Goal: Task Accomplishment & Management: Complete application form

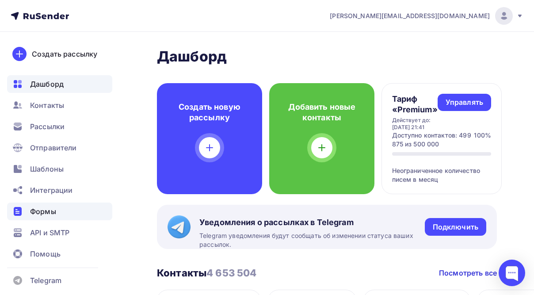
click at [41, 219] on div "Формы" at bounding box center [59, 212] width 105 height 18
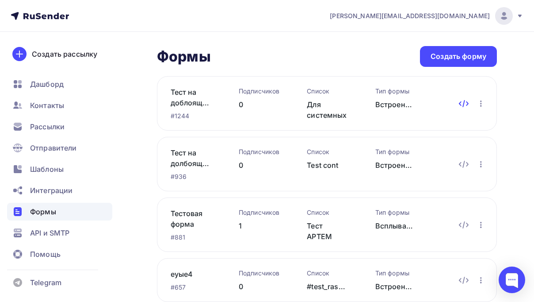
click at [466, 104] on icon at bounding box center [464, 103] width 11 height 11
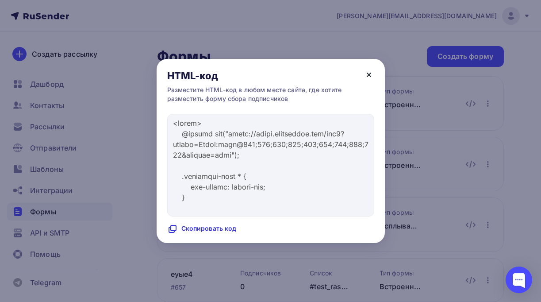
click at [367, 75] on icon at bounding box center [369, 74] width 11 height 11
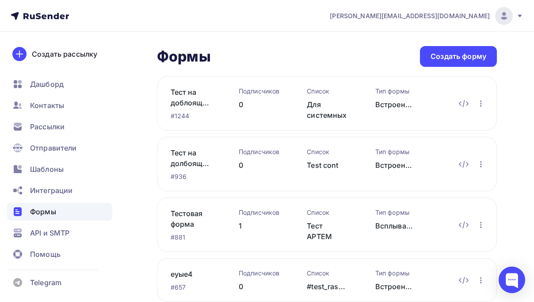
click at [482, 52] on div at bounding box center [267, 151] width 534 height 302
click at [472, 55] on div "Создать форму" at bounding box center [459, 56] width 56 height 10
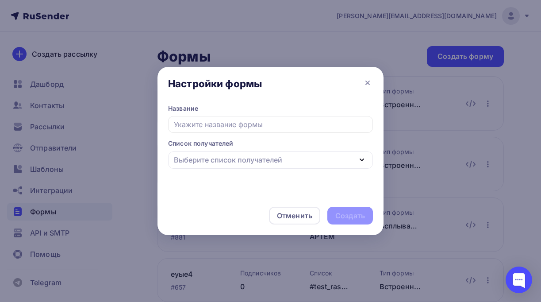
click at [213, 158] on div "Выберите список получателей" at bounding box center [228, 159] width 108 height 11
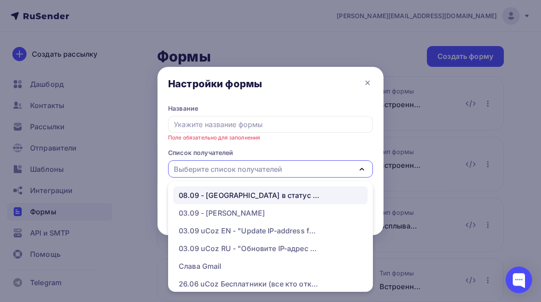
click at [205, 190] on div "08.09 - [GEOGRAPHIC_DATA] в статус HB" at bounding box center [250, 195] width 142 height 11
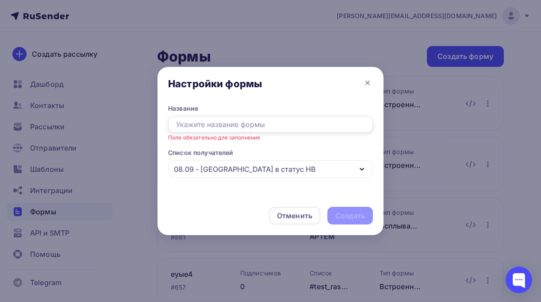
click at [206, 121] on input "text" at bounding box center [270, 124] width 205 height 17
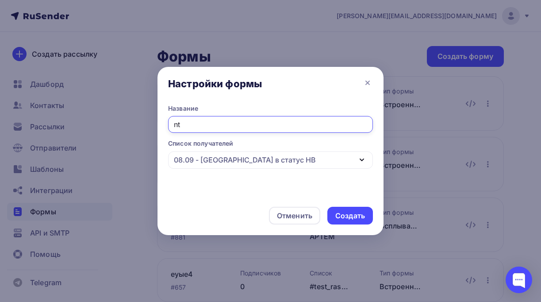
type input "n"
type input "тест"
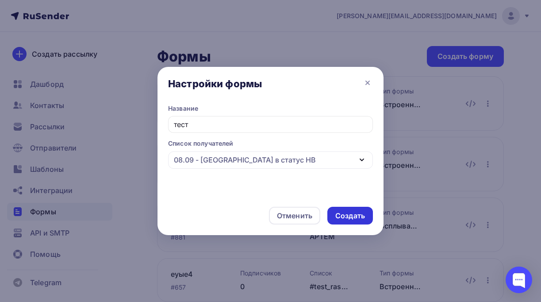
click at [349, 211] on div "Создать" at bounding box center [350, 216] width 30 height 10
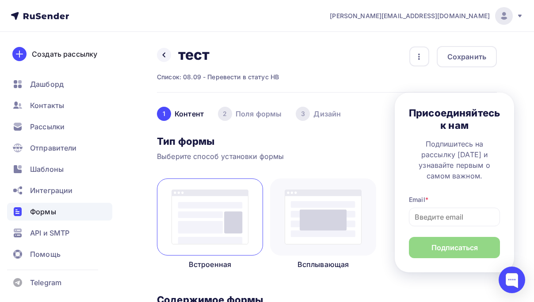
click at [266, 115] on div "2 Поля формы" at bounding box center [250, 114] width 64 height 14
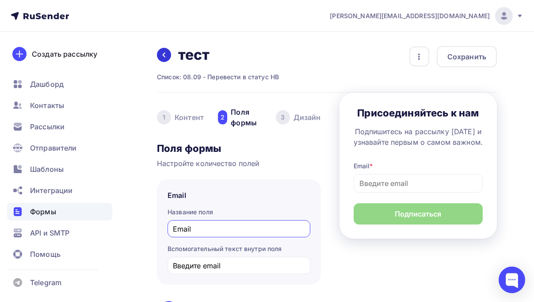
click at [162, 54] on icon at bounding box center [164, 54] width 7 height 7
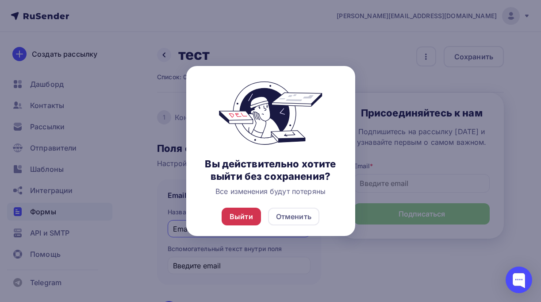
click at [246, 218] on div "Выйти" at bounding box center [241, 216] width 23 height 11
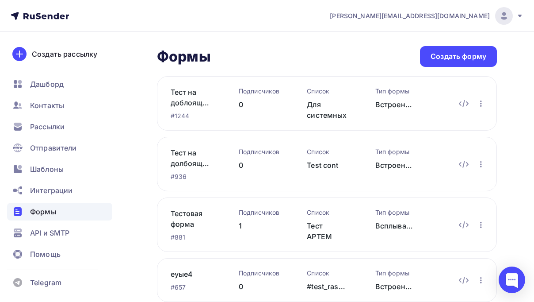
scroll to position [192, 0]
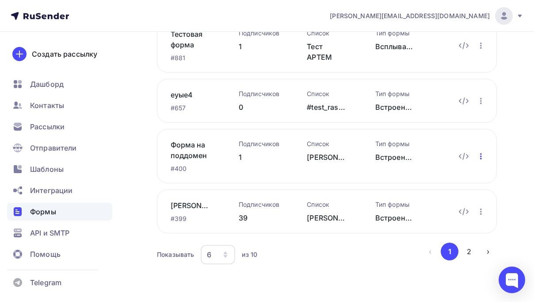
click at [478, 151] on icon "button" at bounding box center [481, 156] width 11 height 11
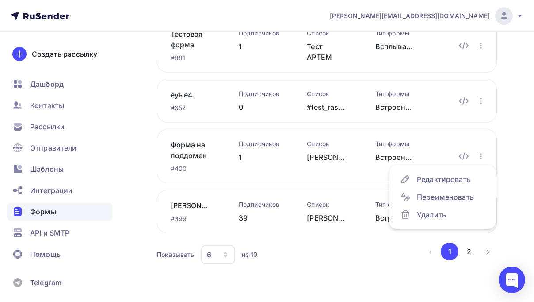
click at [321, 152] on div "[PERSON_NAME]" at bounding box center [327, 157] width 40 height 11
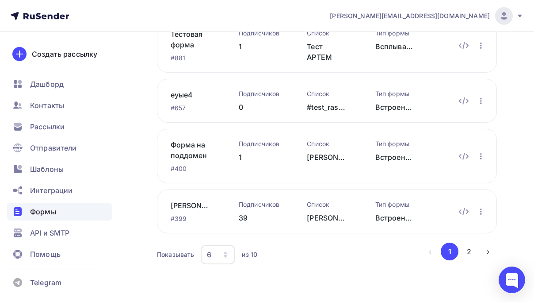
click at [384, 152] on div "Встроенная" at bounding box center [396, 157] width 40 height 11
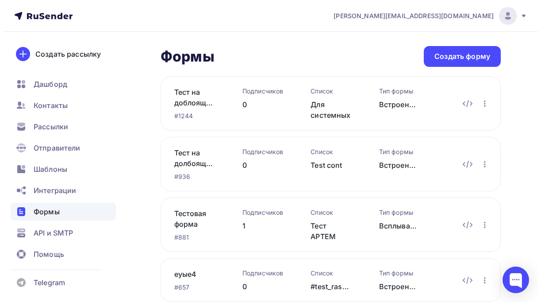
scroll to position [3, 0]
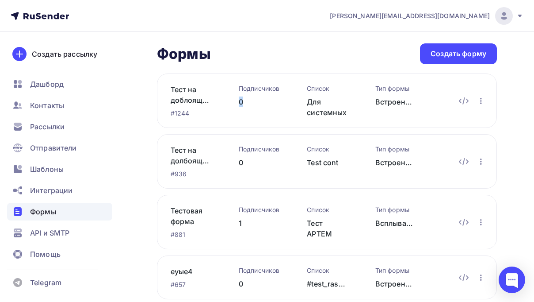
click at [246, 101] on div "0" at bounding box center [259, 101] width 40 height 11
click at [465, 102] on icon at bounding box center [464, 101] width 11 height 11
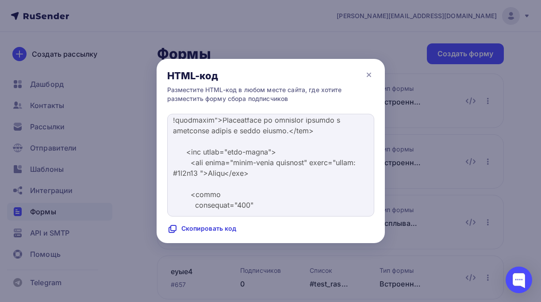
scroll to position [5038, 0]
